Goal: Answer question/provide support: Share knowledge or assist other users

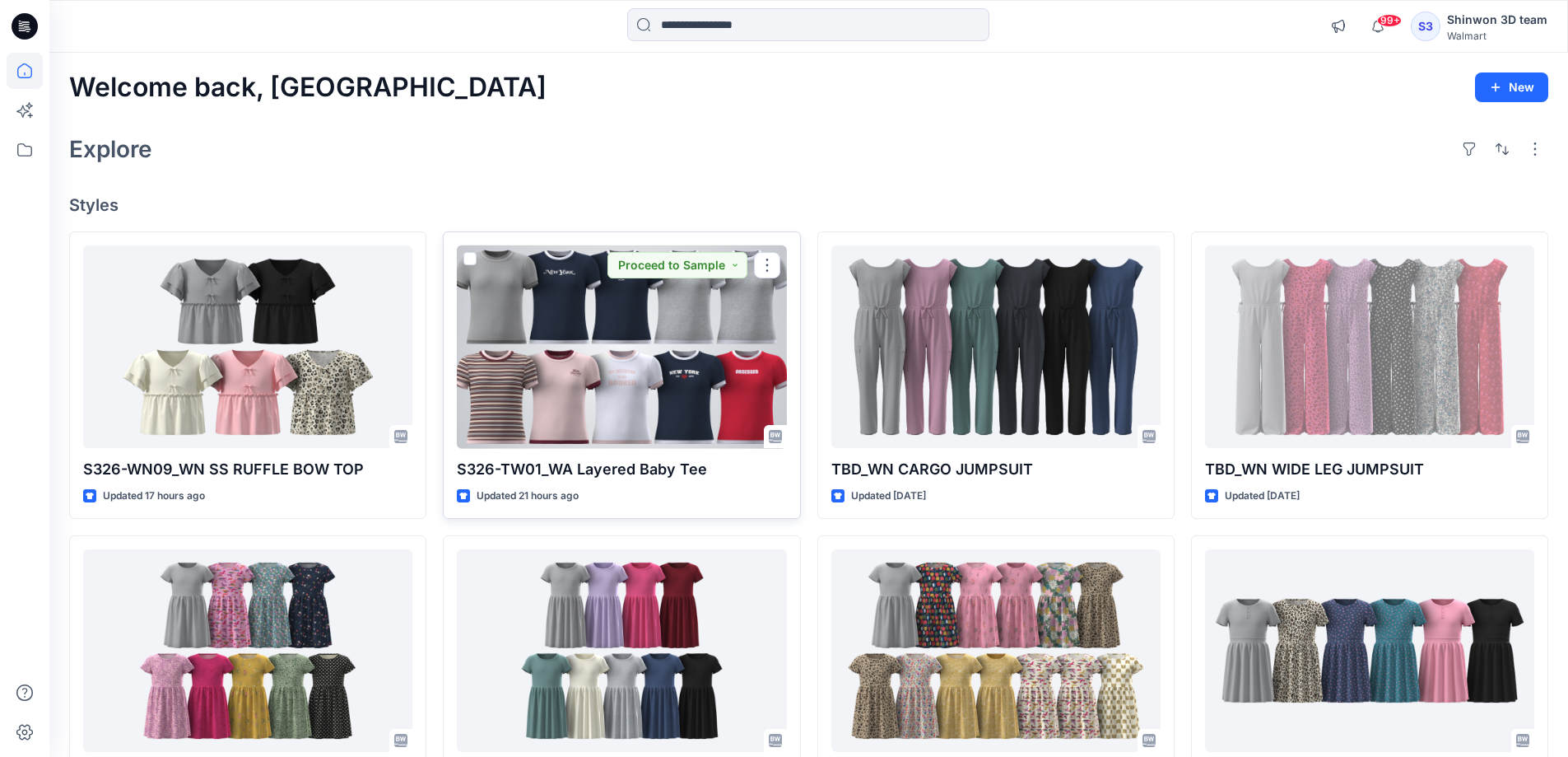
click at [632, 400] on div at bounding box center [621, 346] width 329 height 203
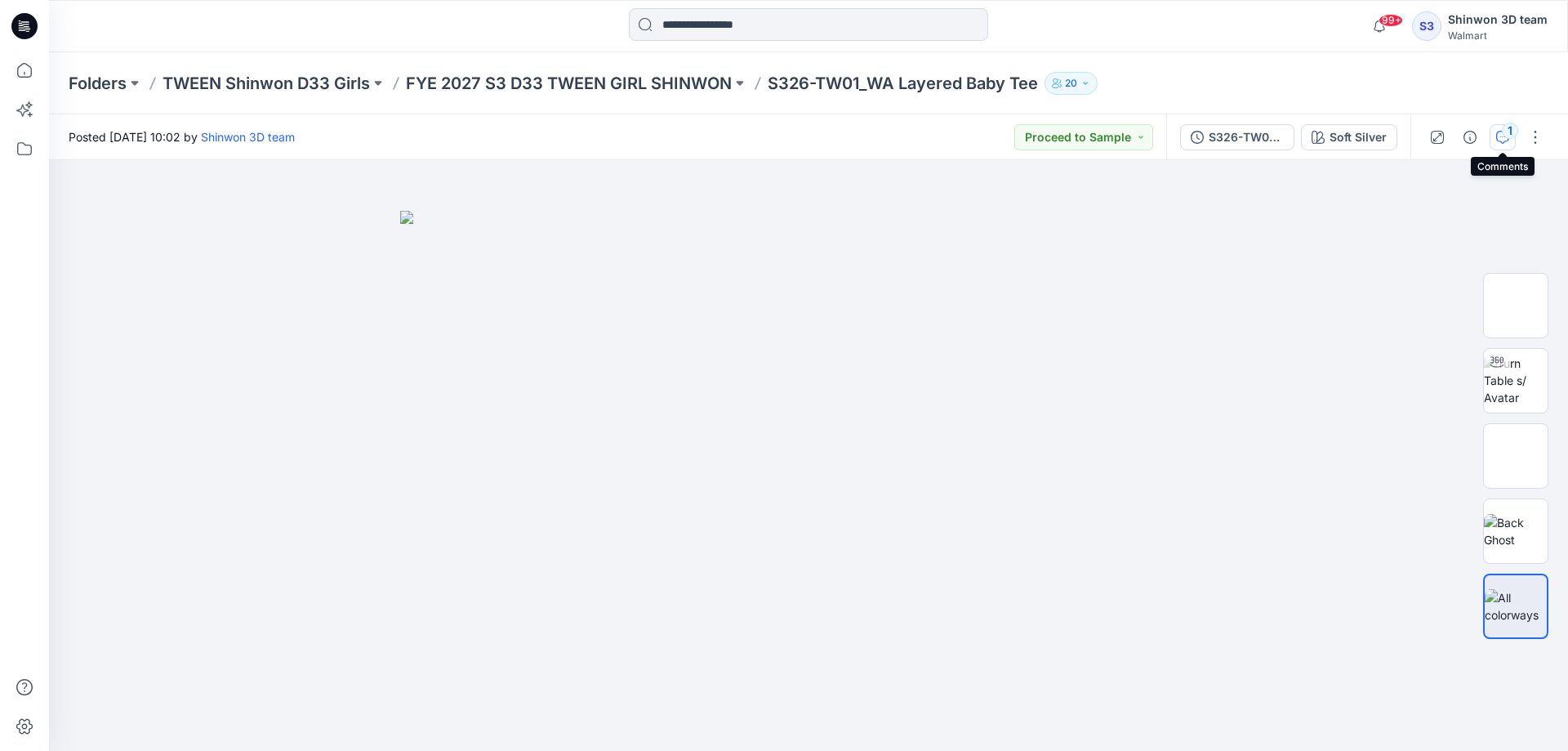
click at [1507, 130] on div "1" at bounding box center [1510, 130] width 16 height 16
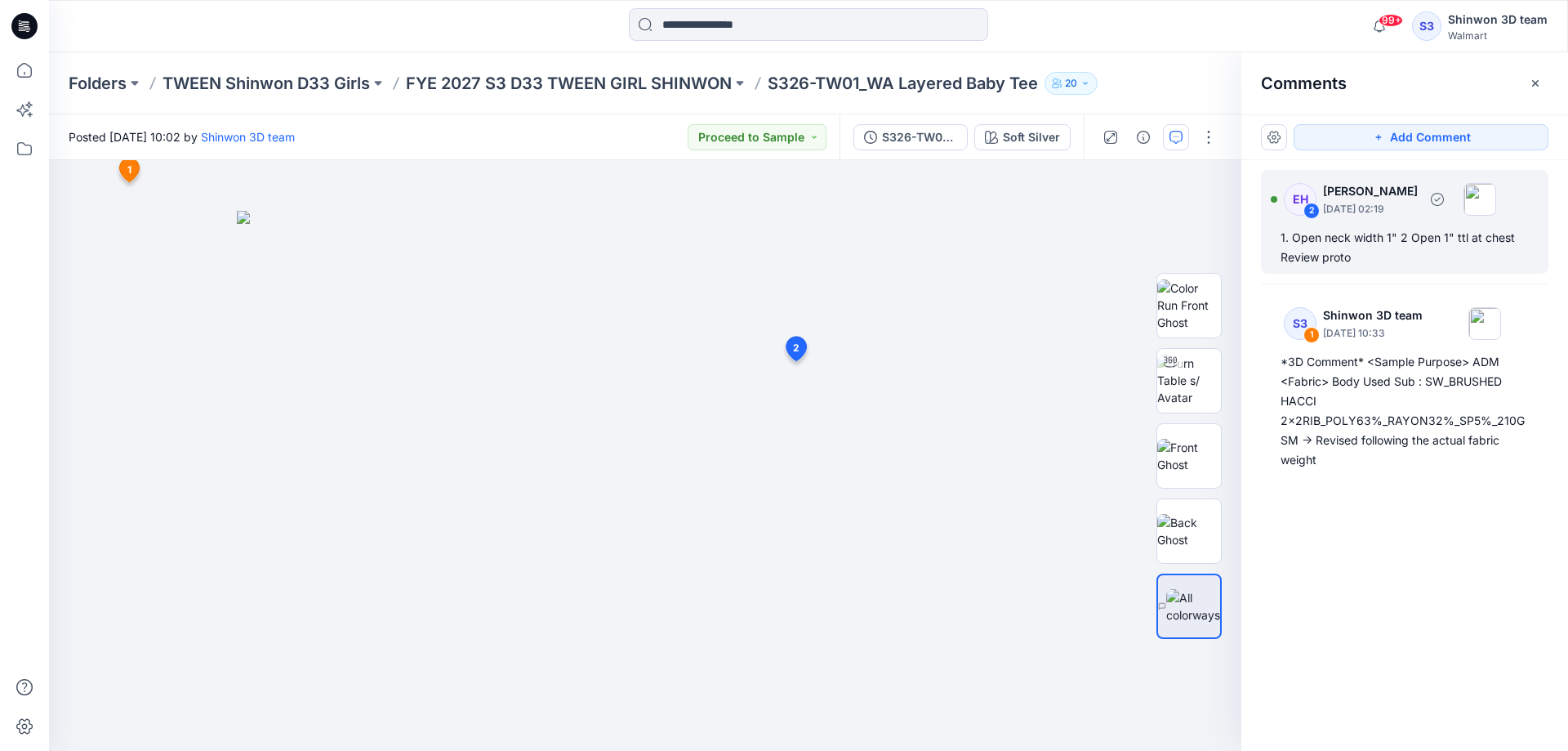
click at [1325, 236] on div "1. Open neck width 1" 2 Open 1" ttl at chest Review proto" at bounding box center [1405, 248] width 249 height 39
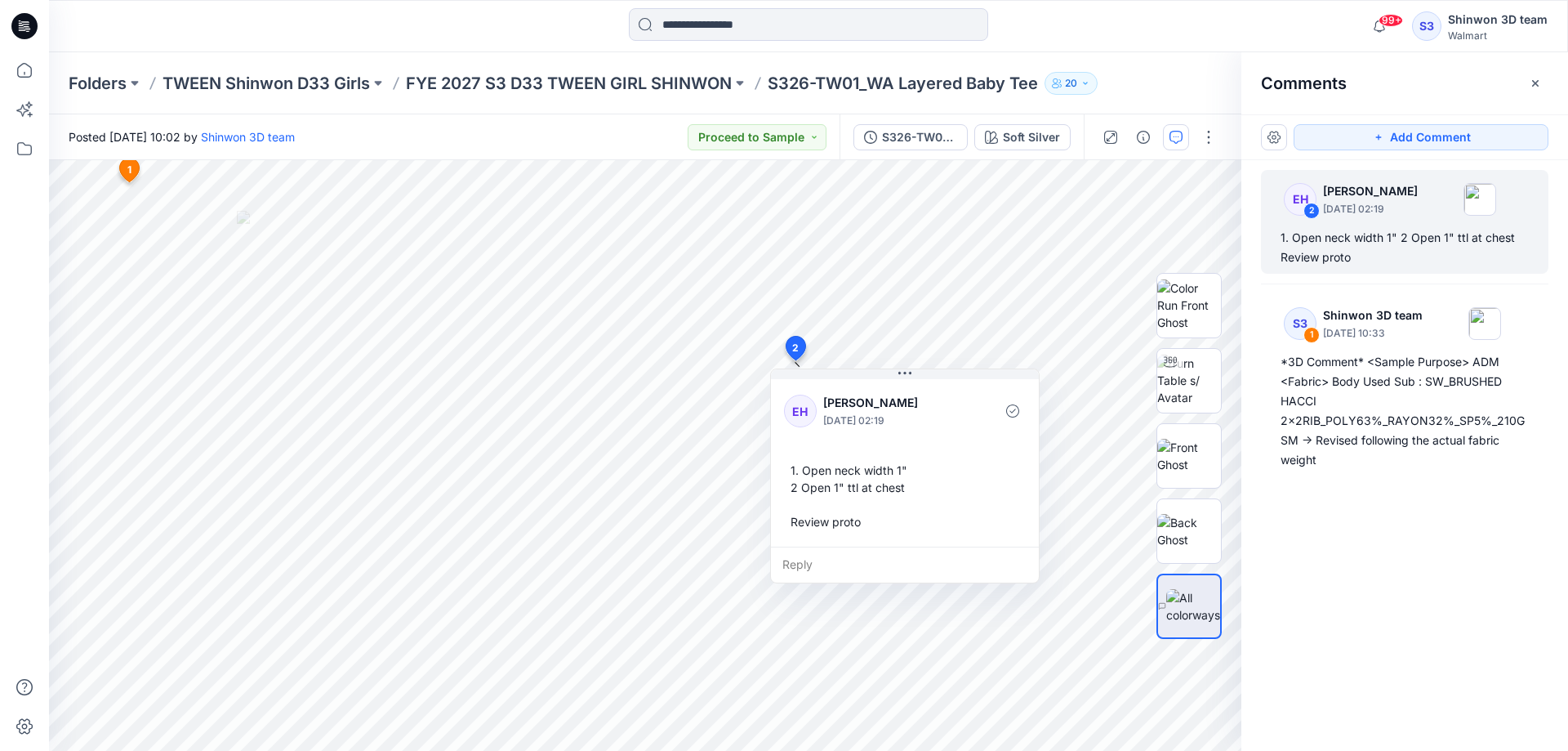
click at [1374, 513] on div "EH 2 [PERSON_NAME] [DATE] 02:19 1. Open neck width 1" 2 Open 1" ttl at chest Re…" at bounding box center [1405, 425] width 327 height 530
click at [1185, 461] on img at bounding box center [1190, 455] width 64 height 35
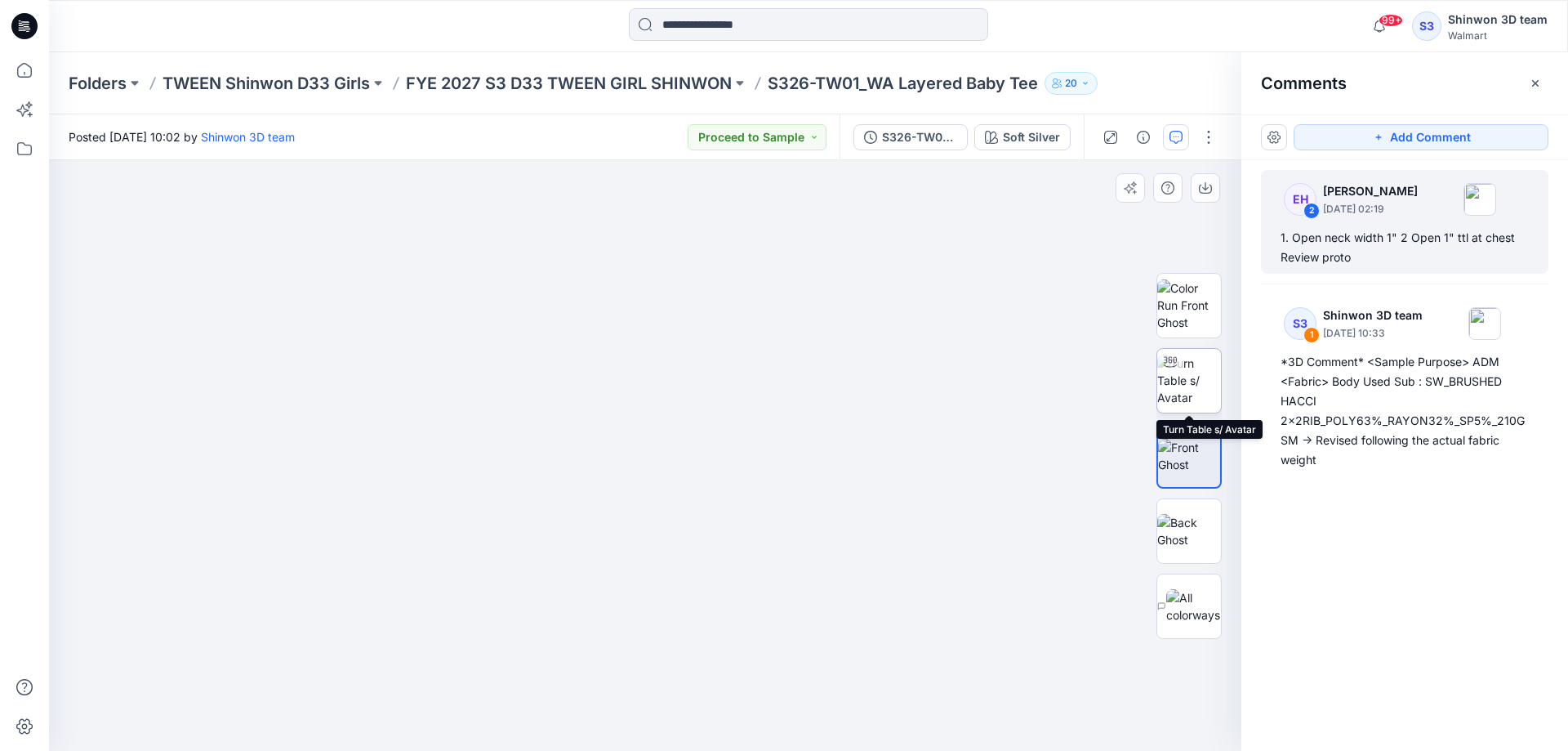
click at [1200, 406] on img at bounding box center [1190, 380] width 64 height 52
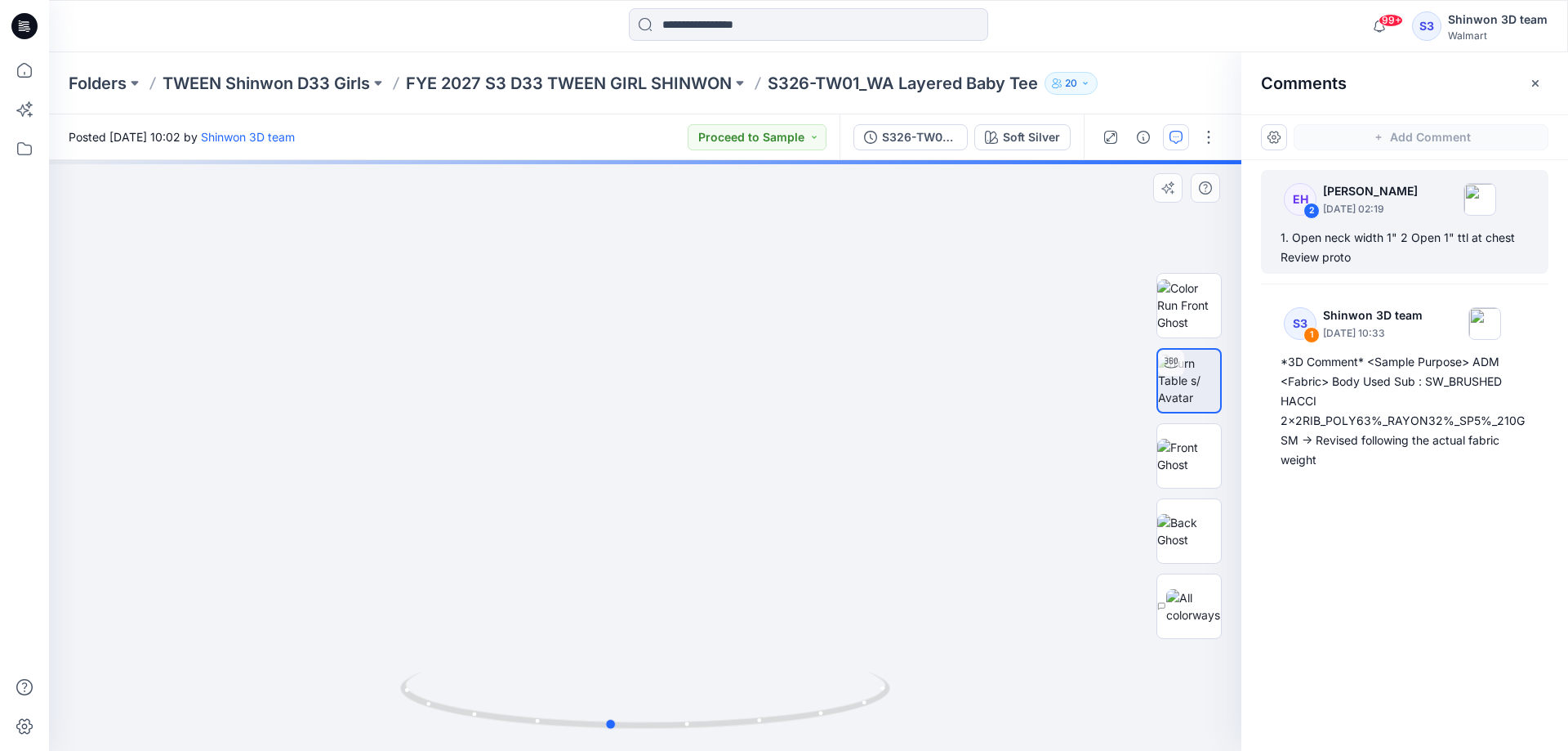
drag, startPoint x: 742, startPoint y: 458, endPoint x: 759, endPoint y: 517, distance: 61.4
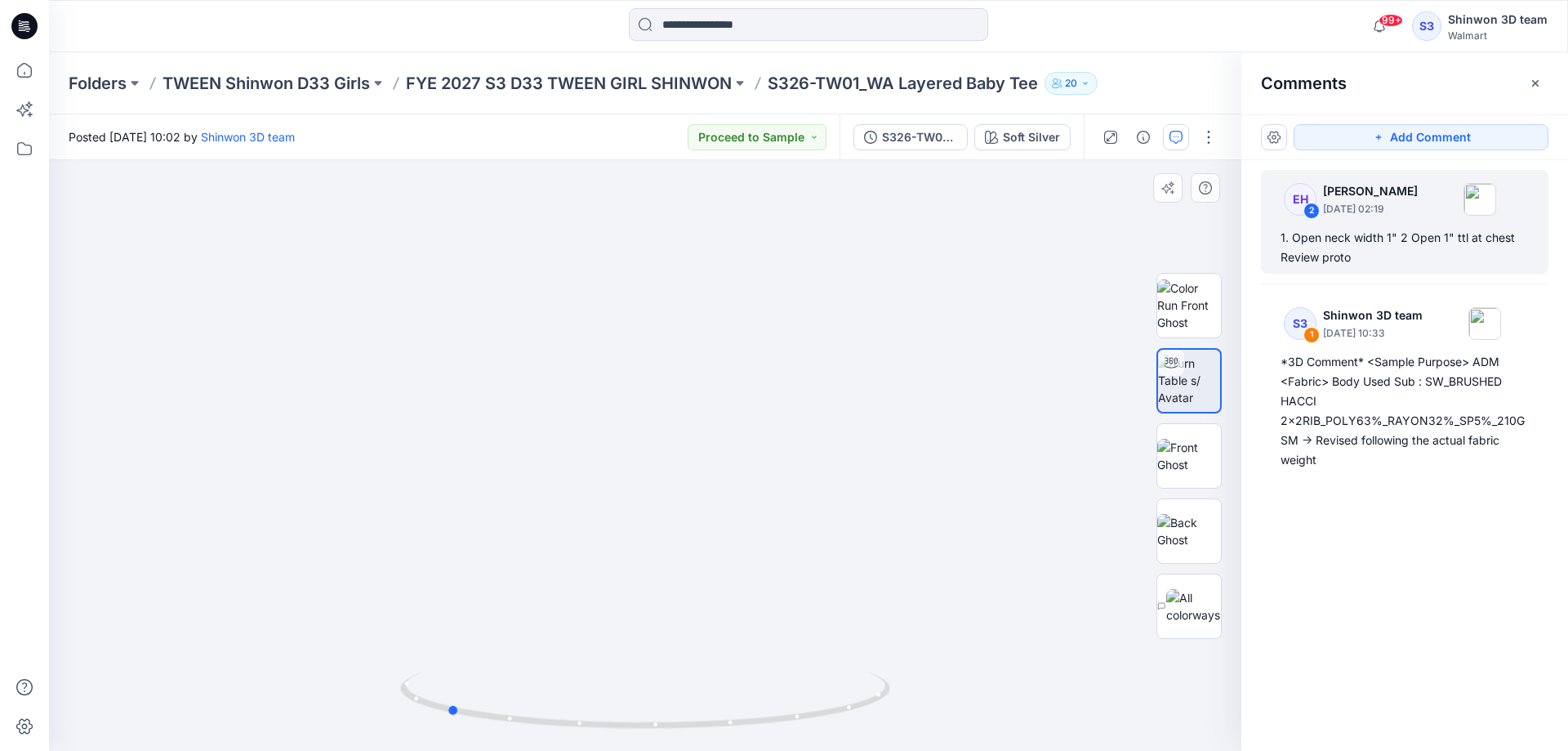
drag, startPoint x: 759, startPoint y: 517, endPoint x: 656, endPoint y: 523, distance: 103.2
drag, startPoint x: 656, startPoint y: 523, endPoint x: 641, endPoint y: 569, distance: 48.4
drag, startPoint x: 641, startPoint y: 569, endPoint x: 723, endPoint y: 618, distance: 95.5
click at [1019, 644] on div at bounding box center [645, 455] width 1193 height 590
click at [491, 75] on p "FYE 2027 S3 D33 TWEEN GIRL SHINWON" at bounding box center [569, 84] width 326 height 23
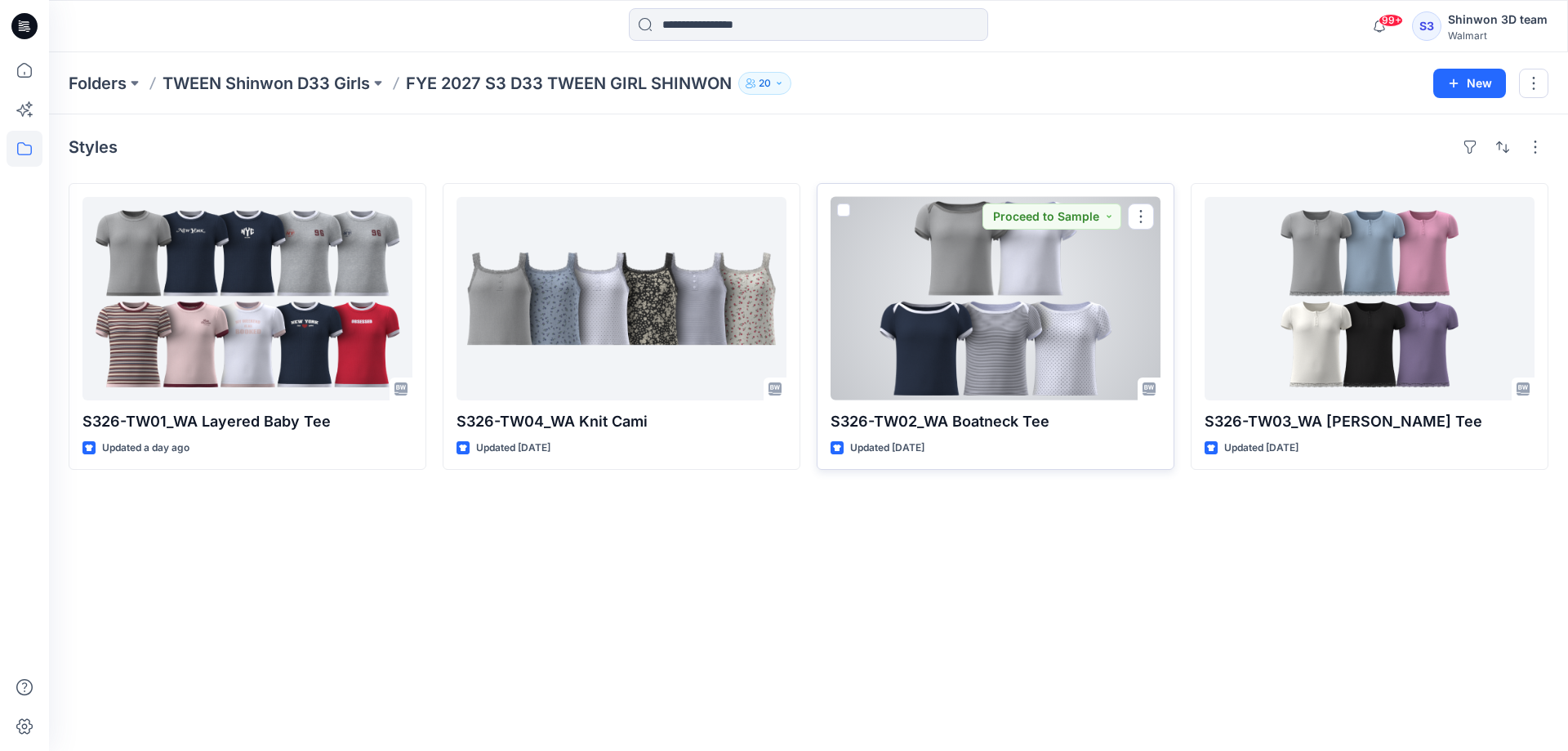
click at [1025, 358] on div at bounding box center [996, 299] width 330 height 204
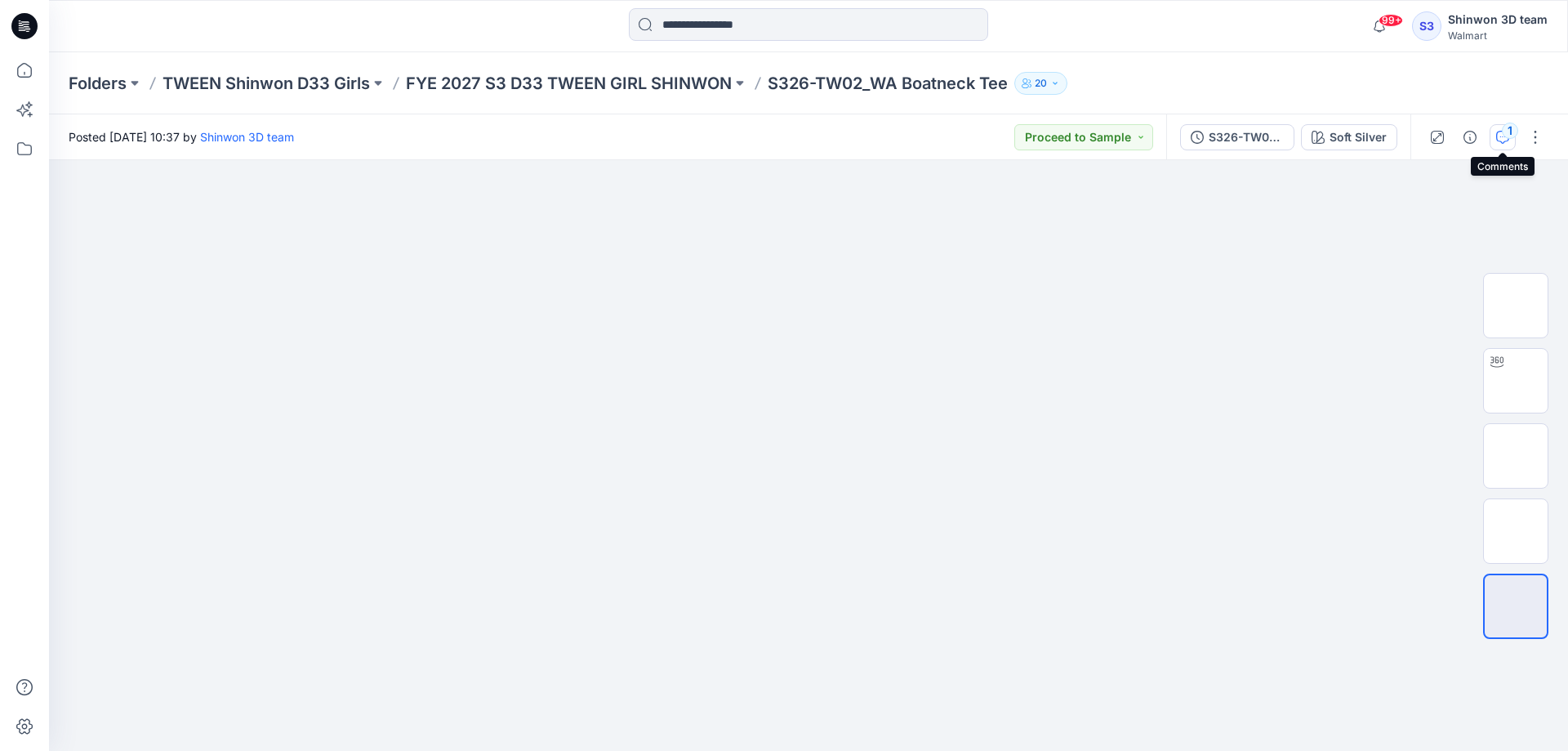
click at [1492, 141] on button "1" at bounding box center [1503, 137] width 26 height 26
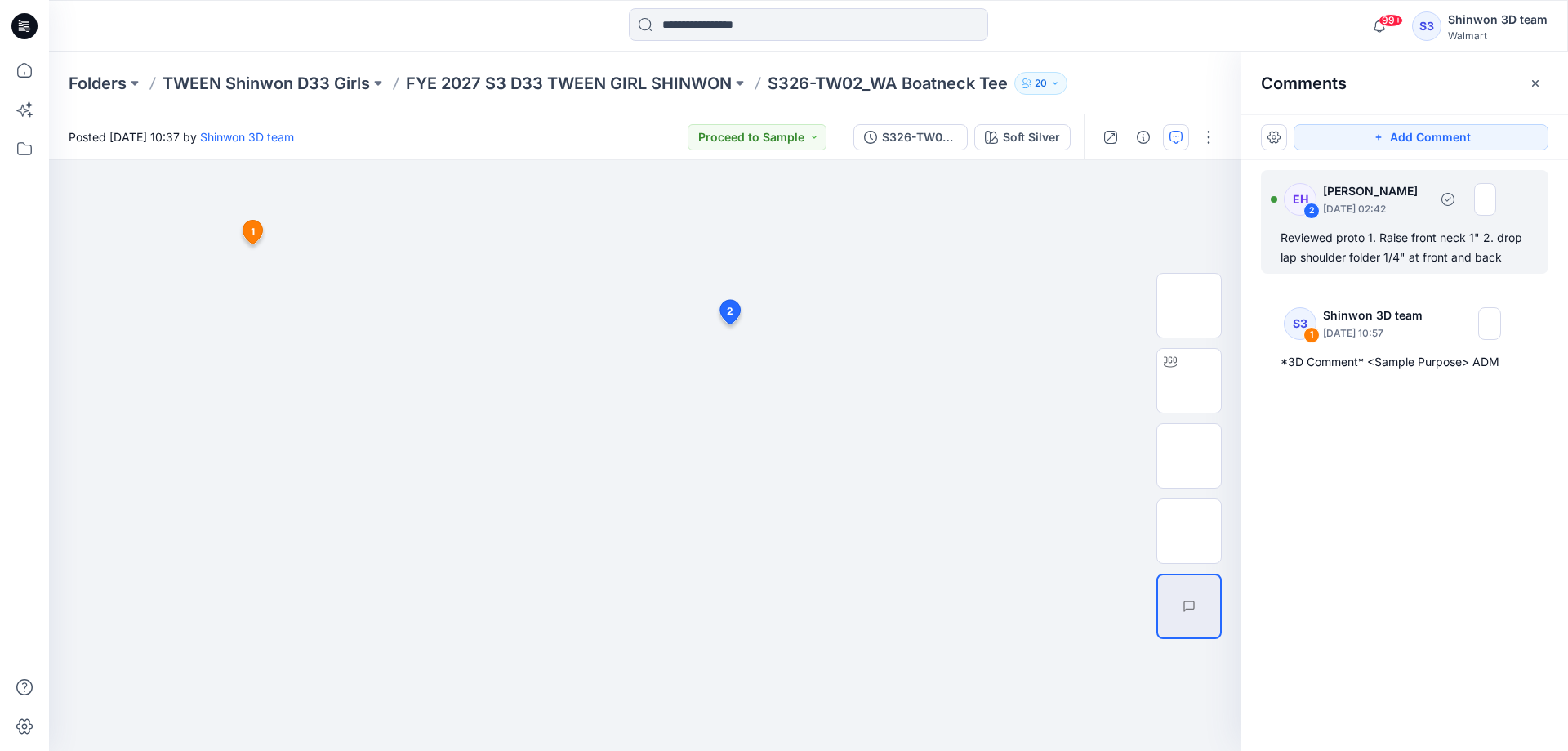
click at [1344, 250] on div "Reviewed proto 1. Raise front neck 1" 2. drop lap shoulder folder 1/4" at front…" at bounding box center [1405, 248] width 249 height 39
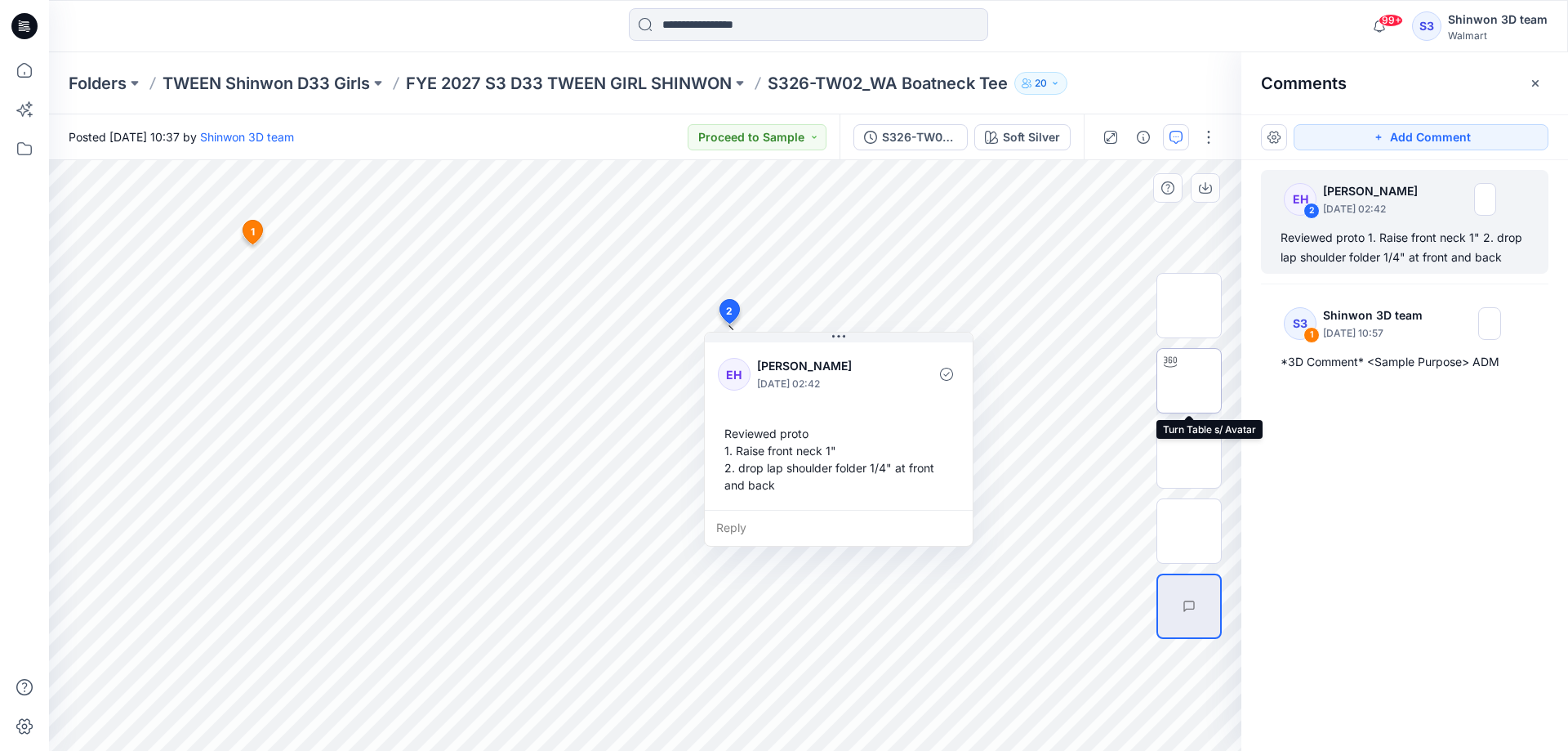
click at [1180, 372] on div at bounding box center [1171, 362] width 26 height 26
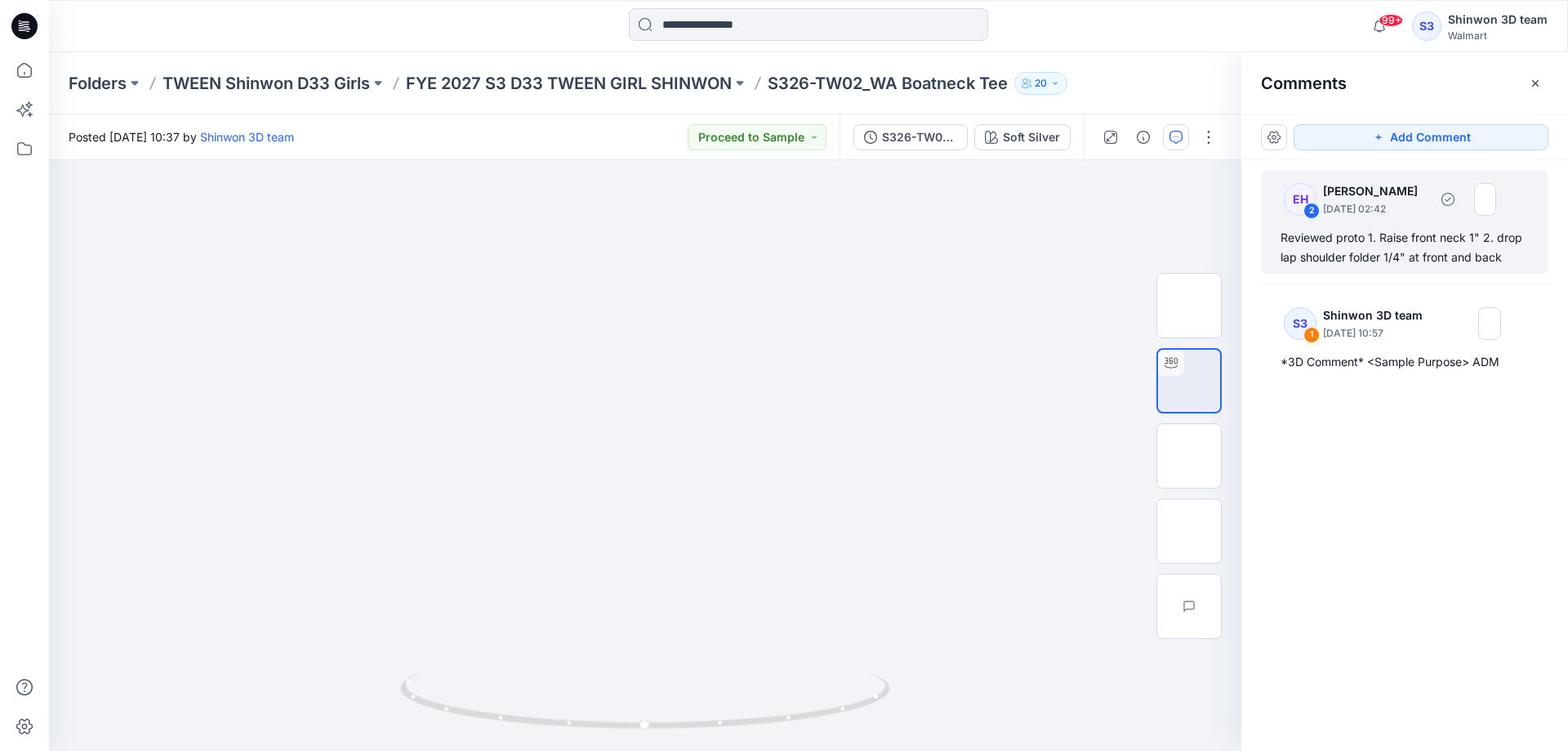
click at [1393, 258] on div "Reviewed proto 1. Raise front neck 1" 2. drop lap shoulder folder 1/4" at front…" at bounding box center [1405, 248] width 249 height 39
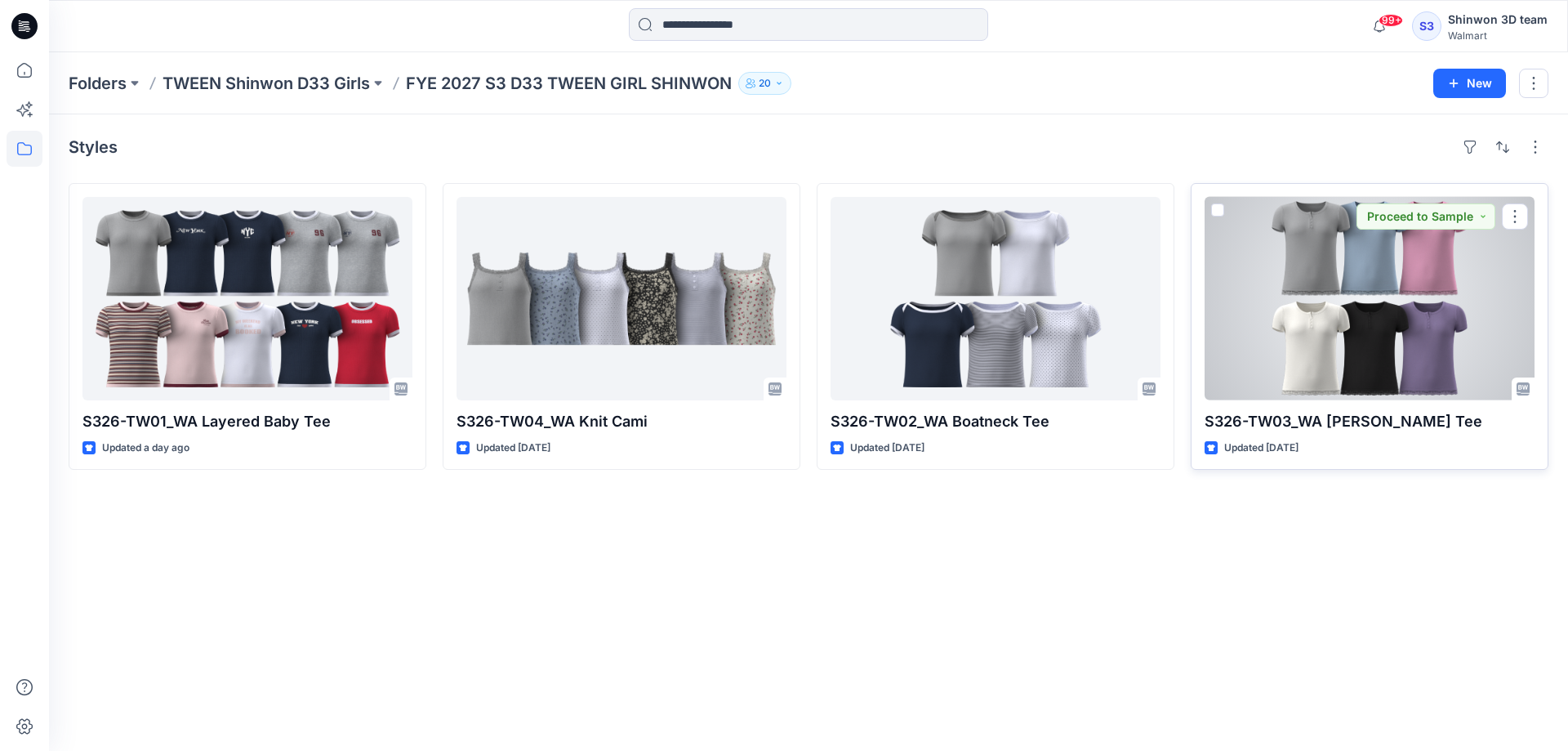
click at [1423, 289] on div at bounding box center [1370, 299] width 330 height 204
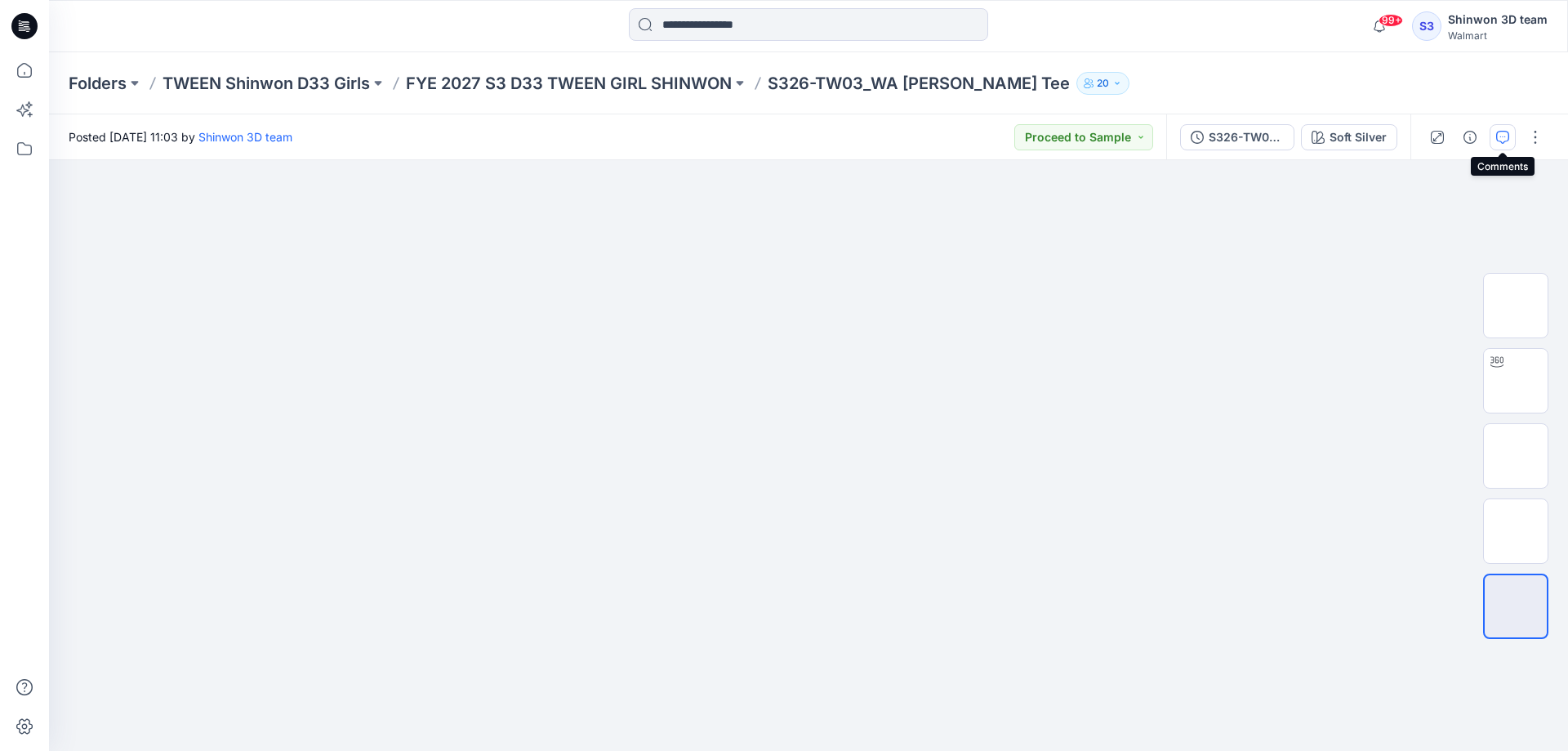
click at [1505, 134] on icon "button" at bounding box center [1503, 137] width 13 height 13
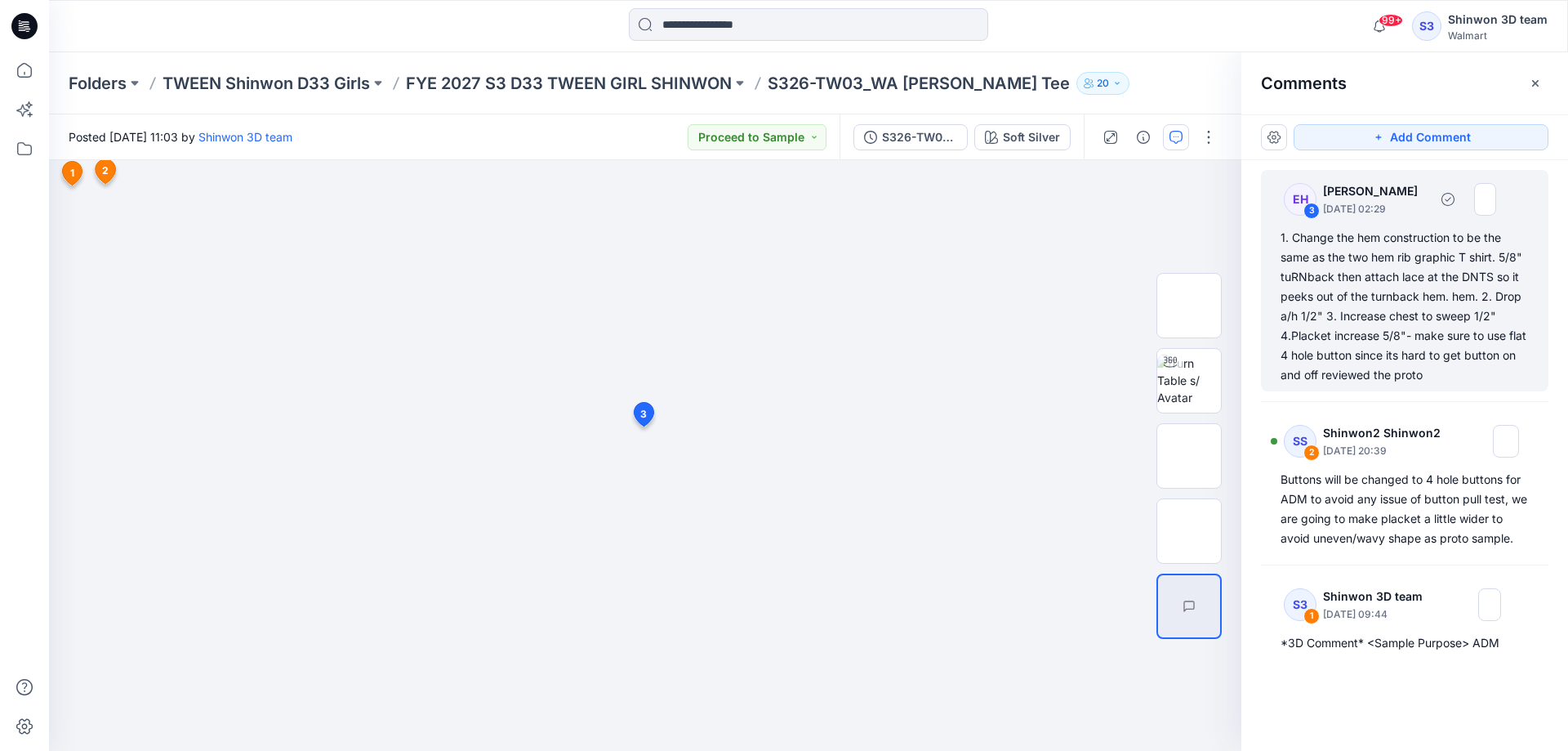
click at [1347, 310] on div "1. Change the hem construction to be the same as the two hem rib graphic T shir…" at bounding box center [1405, 306] width 249 height 157
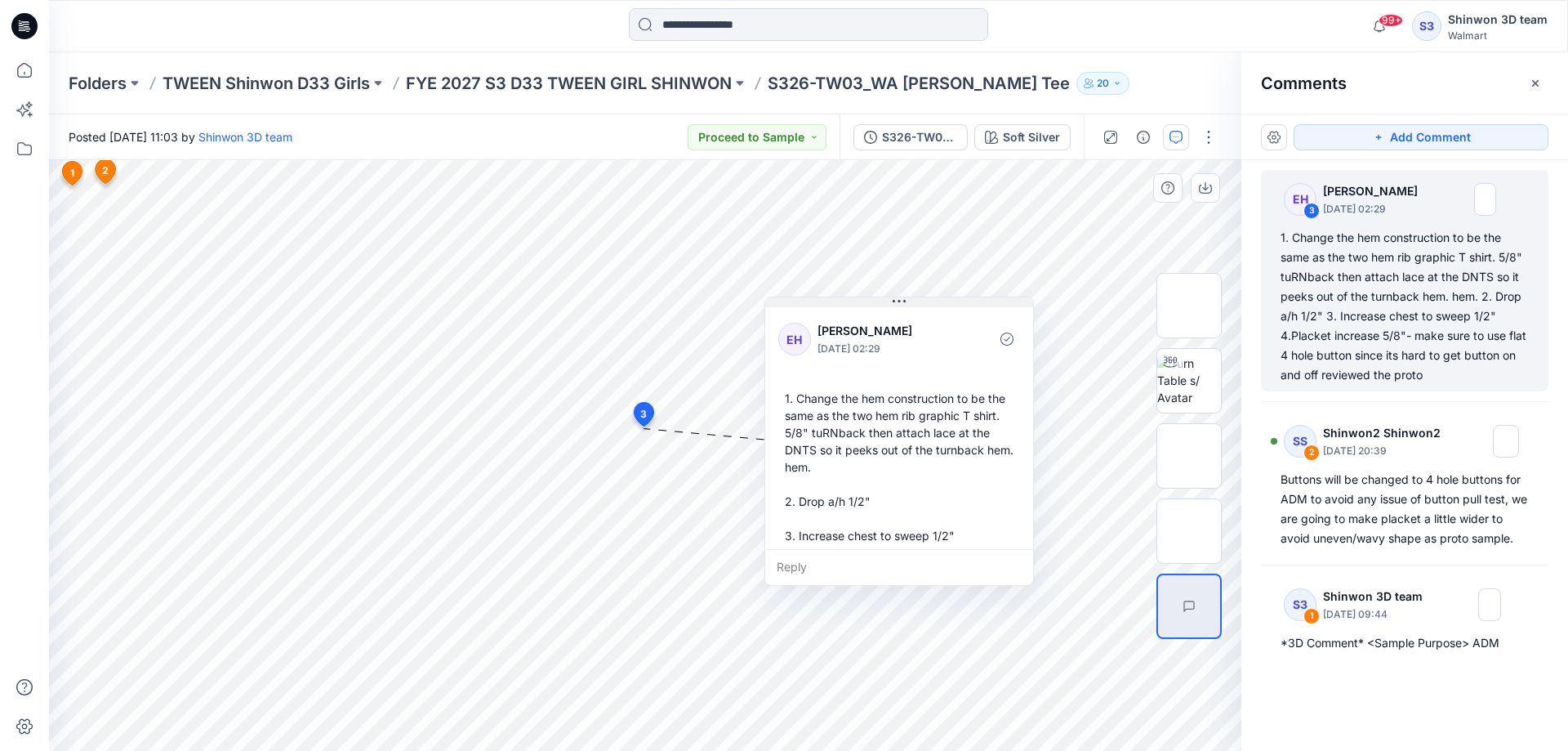
drag, startPoint x: 773, startPoint y: 439, endPoint x: 958, endPoint y: 224, distance: 283.6
click at [958, 298] on button at bounding box center [900, 302] width 268 height 9
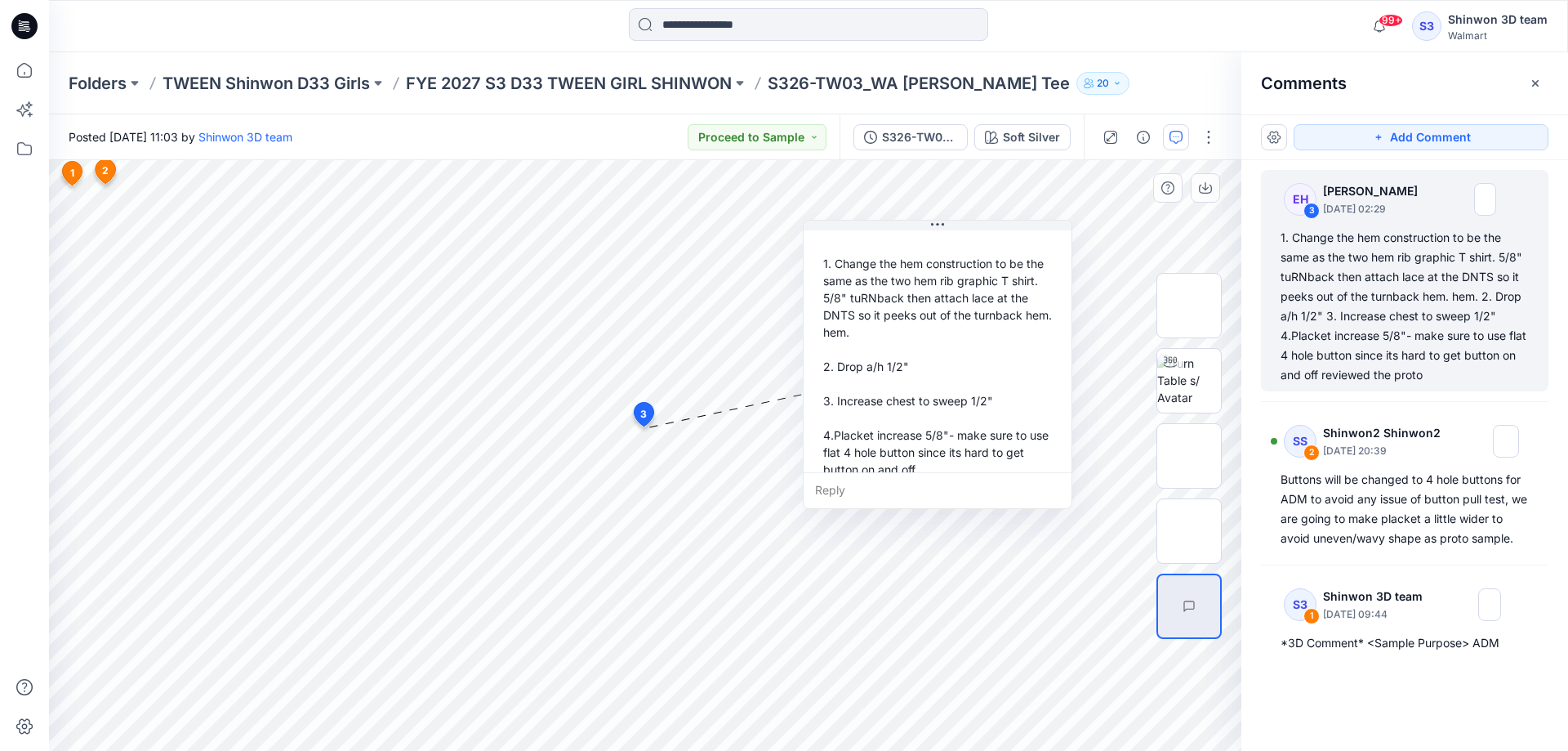
scroll to position [115, 0]
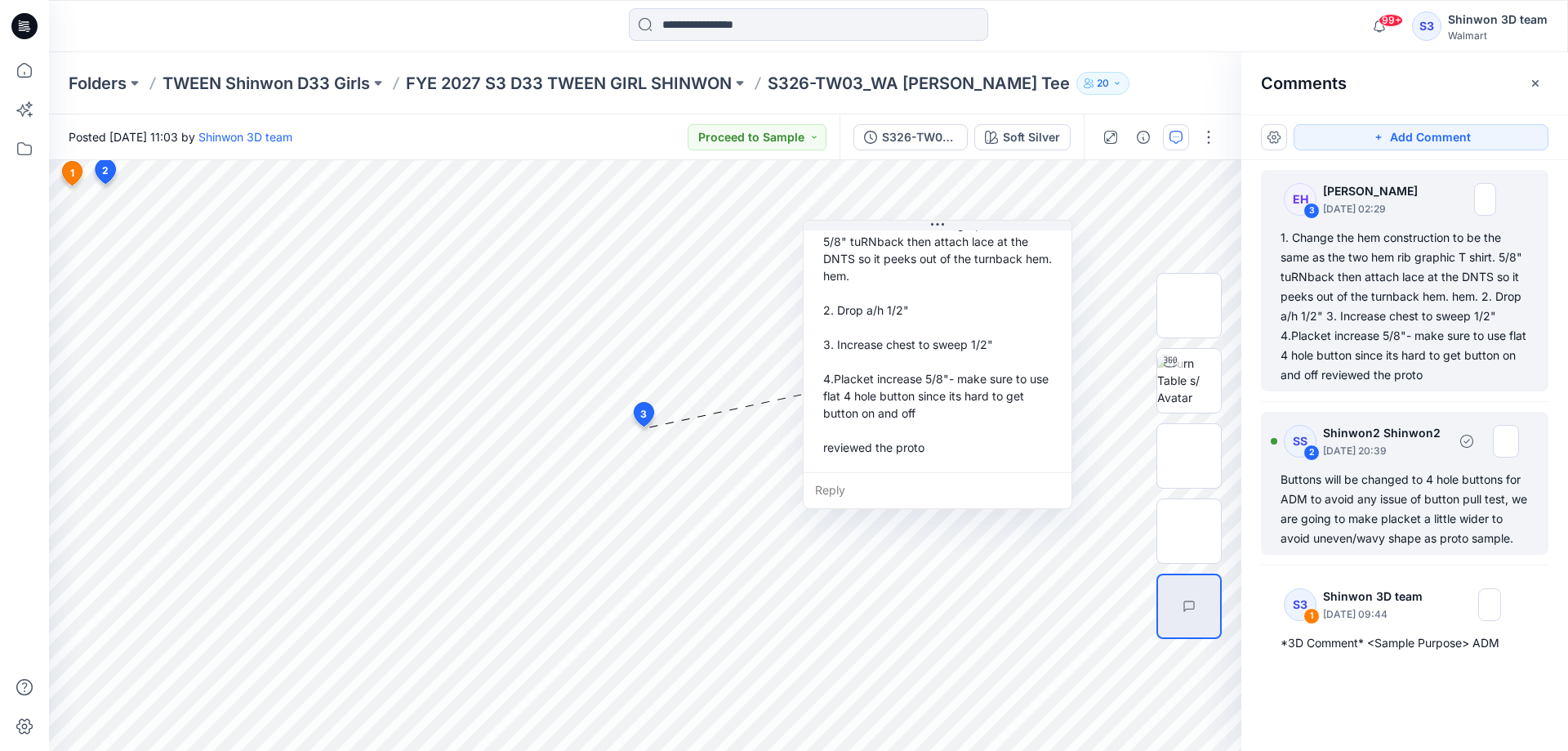
click at [1422, 509] on div "Buttons will be changed to 4 hole buttons for ADM to avoid any issue of button …" at bounding box center [1405, 510] width 249 height 79
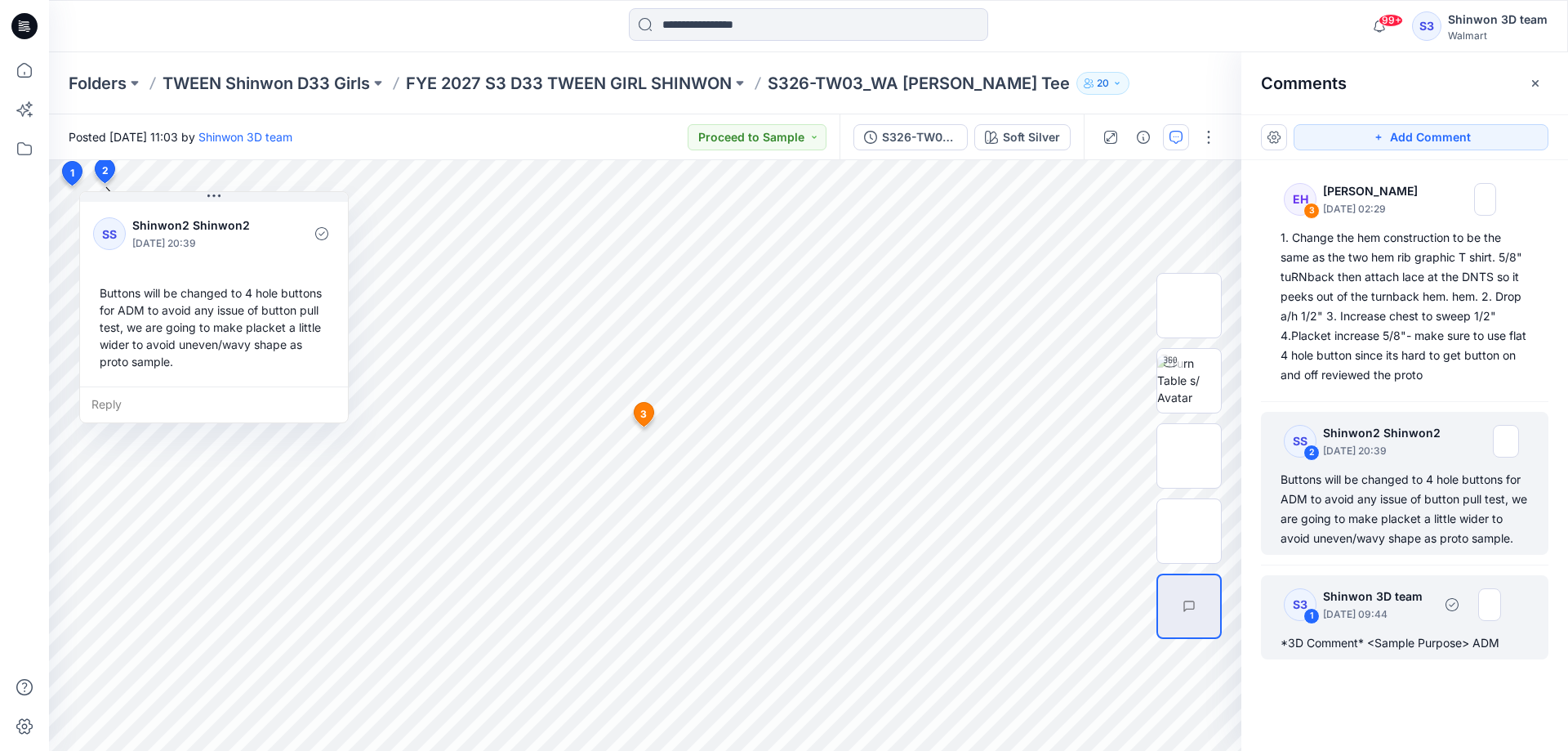
click at [1347, 633] on div "S3 1 Shinwon 3D team [DATE] 09:44 *3D Comment* <Sample Purpose> ADM" at bounding box center [1405, 618] width 287 height 84
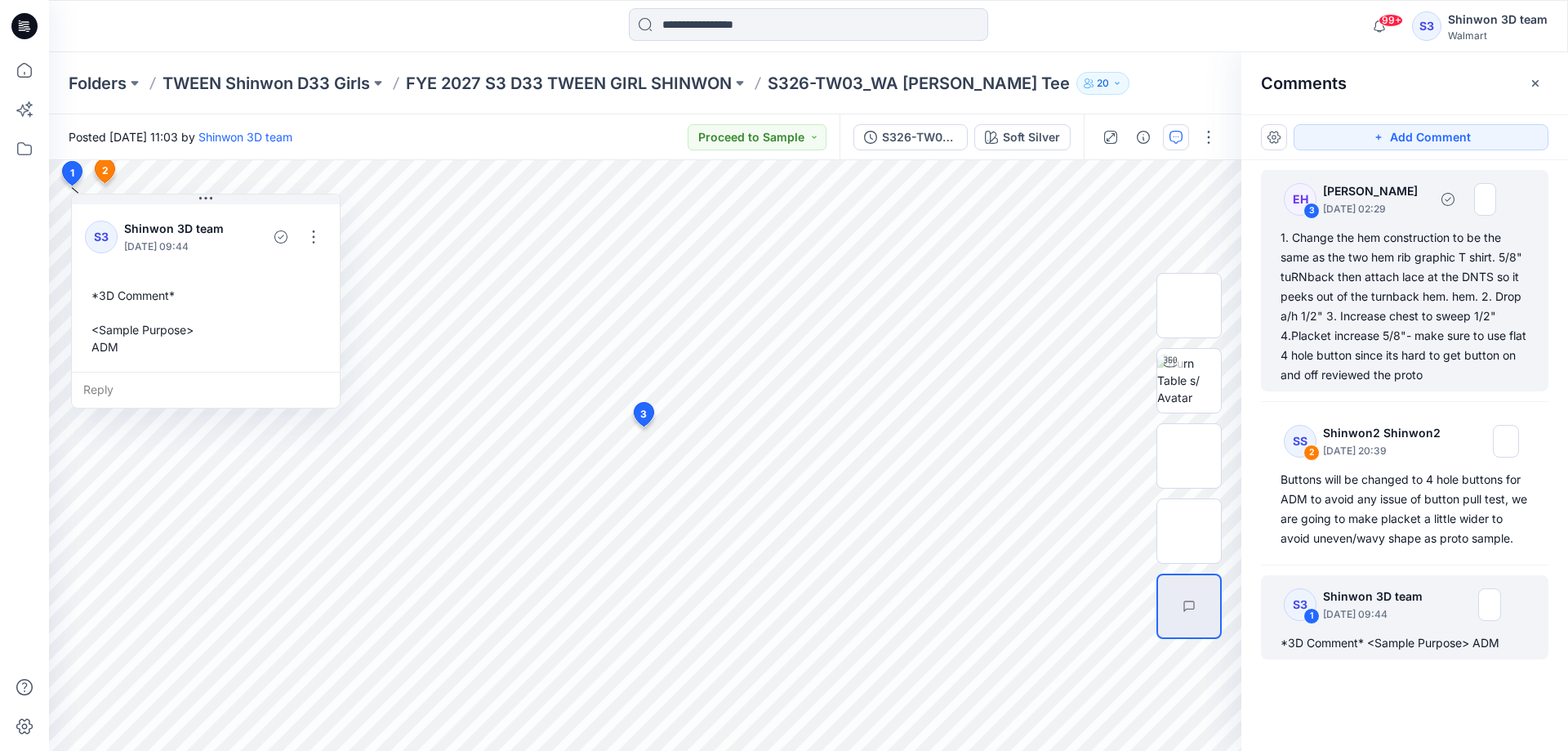
click at [1424, 376] on div "1. Change the hem construction to be the same as the two hem rib graphic T shir…" at bounding box center [1405, 306] width 249 height 157
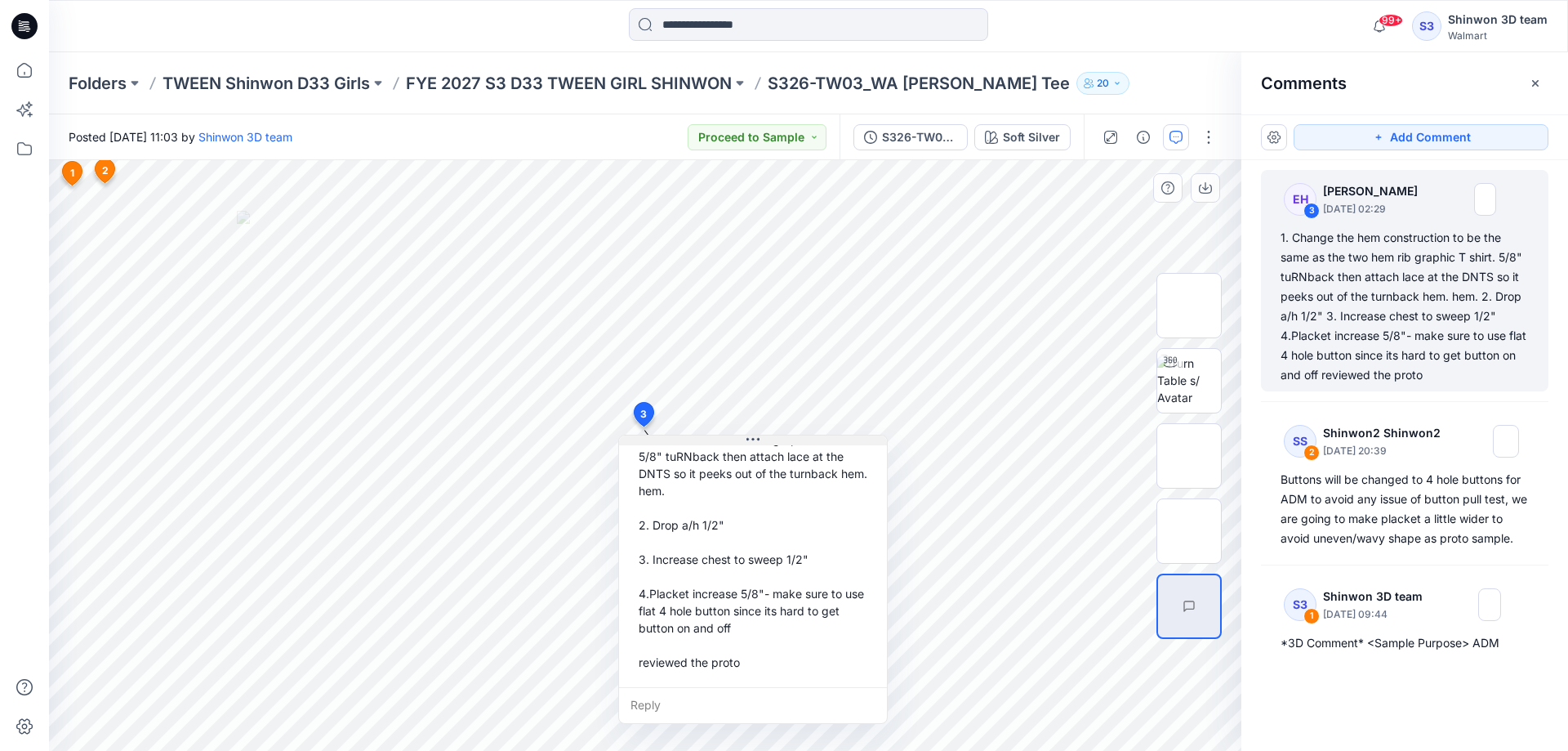
click at [790, 439] on button at bounding box center [754, 440] width 268 height 9
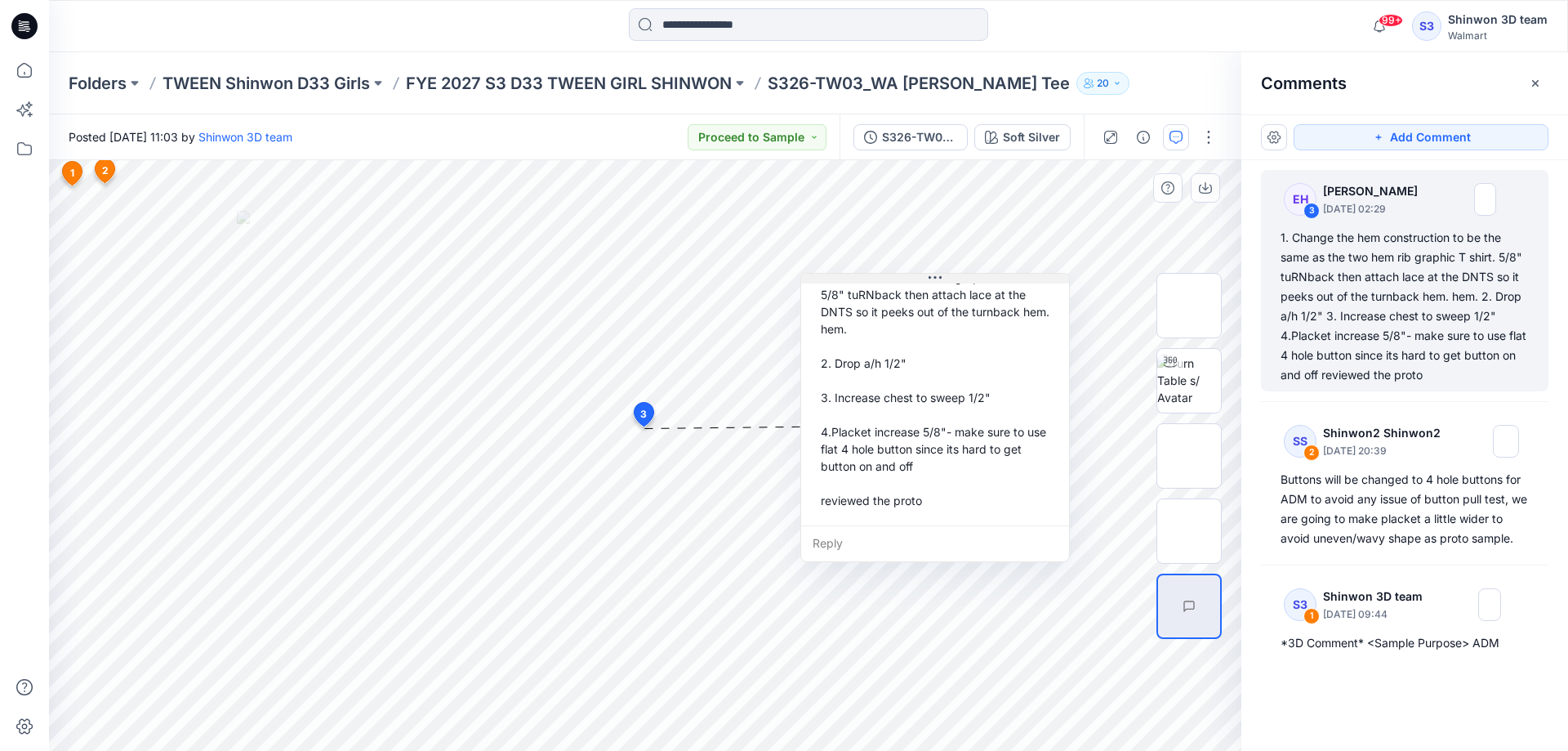
drag, startPoint x: 790, startPoint y: 439, endPoint x: 990, endPoint y: 250, distance: 275.2
click at [990, 274] on button at bounding box center [936, 279] width 268 height 9
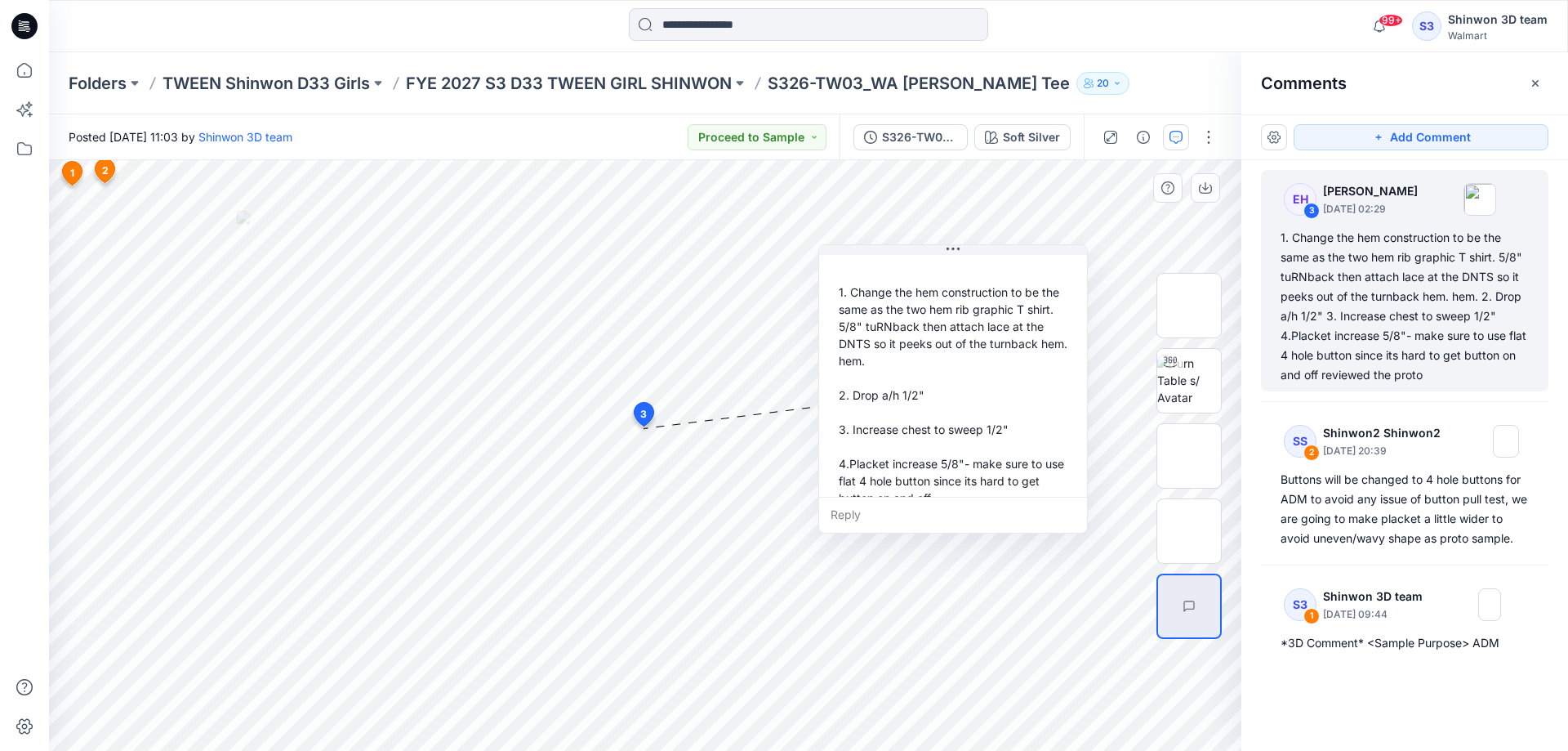
scroll to position [82, 0]
